Goal: Information Seeking & Learning: Learn about a topic

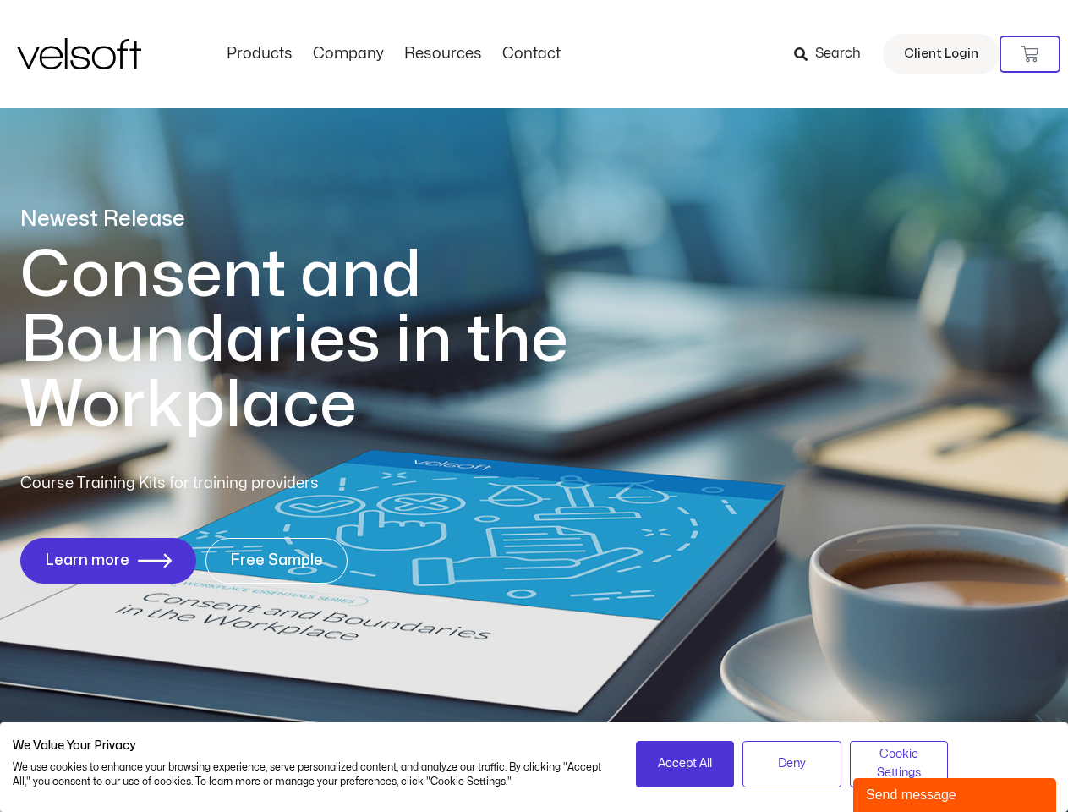
click at [534, 406] on h1 "Consent and Boundaries in the Workplace" at bounding box center [328, 340] width 617 height 195
click at [1030, 54] on icon at bounding box center [1030, 54] width 17 height 17
click at [685, 764] on span "Accept All" at bounding box center [685, 763] width 54 height 19
click at [792, 764] on span "Deny" at bounding box center [792, 763] width 28 height 19
click at [899, 764] on span "Cookie Settings" at bounding box center [899, 764] width 77 height 38
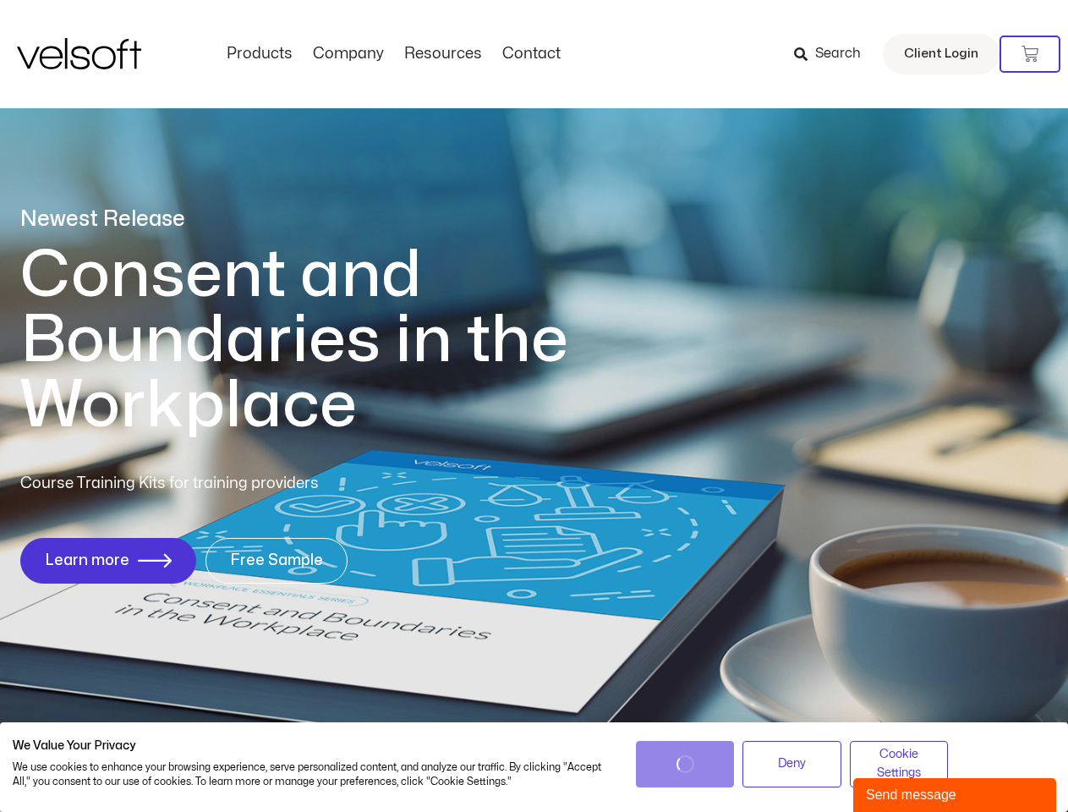
click at [955, 795] on div "Send message" at bounding box center [955, 795] width 178 height 20
